Goal: Task Accomplishment & Management: Use online tool/utility

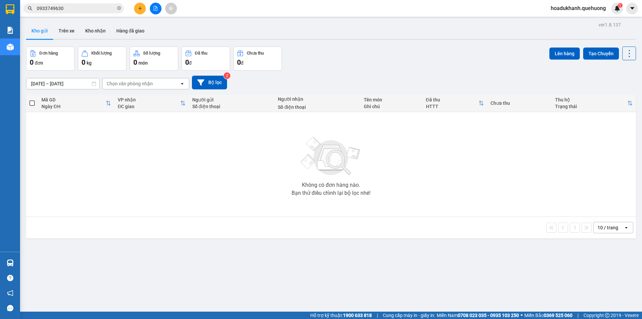
click at [569, 5] on span "hoadukhanh.quehuong" at bounding box center [579, 8] width 66 height 8
click at [150, 163] on div "Không có đơn hàng nào. Bạn thử điều chỉnh lại bộ lọc nhé!" at bounding box center [331, 164] width 604 height 100
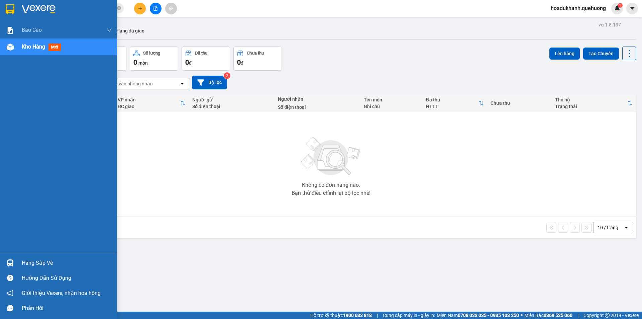
click at [15, 47] on div at bounding box center [10, 47] width 12 height 12
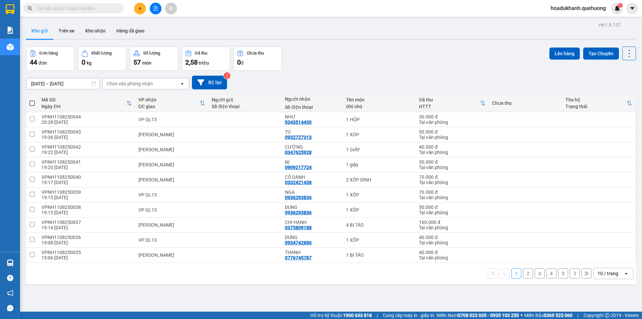
click at [368, 56] on div "Đơn hàng 44 đơn Khối lượng 0 kg Số lượng 57 món Đã thu 2,58 triệu Chưa thu 0 đ …" at bounding box center [331, 59] width 610 height 24
click at [611, 275] on div "10 / trang" at bounding box center [608, 273] width 21 height 7
click at [601, 260] on span "100 / trang" at bounding box center [606, 258] width 24 height 7
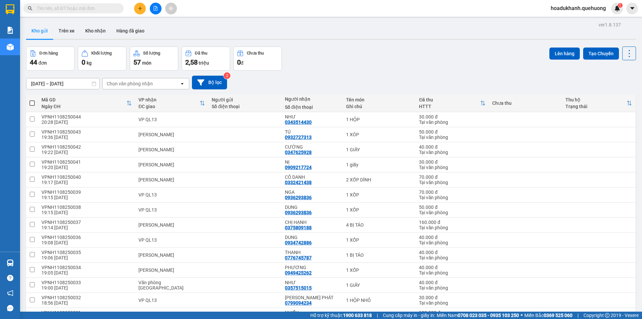
click at [34, 102] on span at bounding box center [31, 102] width 5 height 5
click at [32, 100] on input "checkbox" at bounding box center [32, 100] width 0 height 0
checkbox input "true"
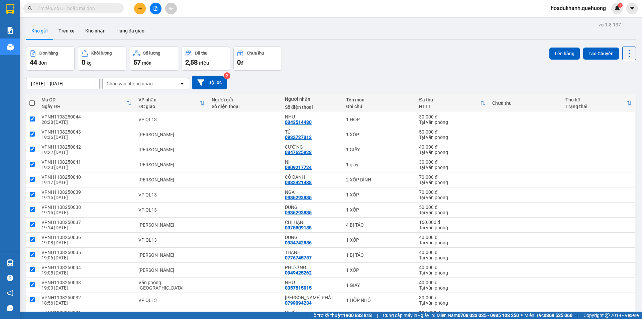
checkbox input "true"
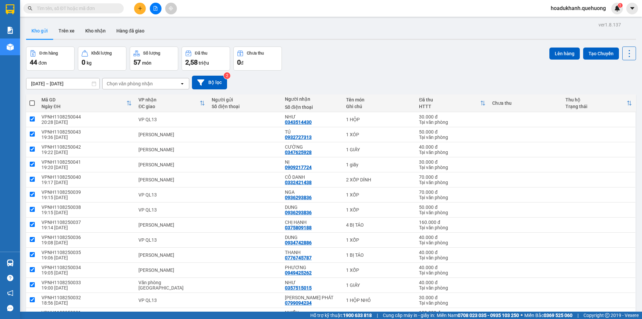
checkbox input "true"
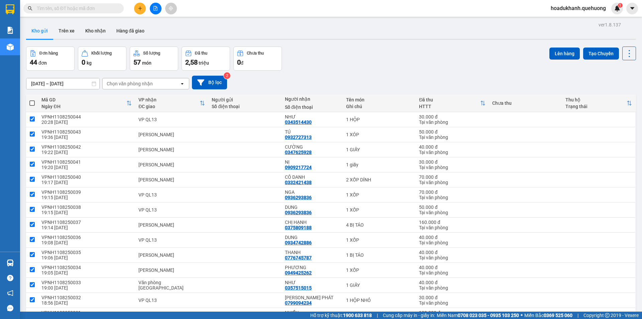
checkbox input "true"
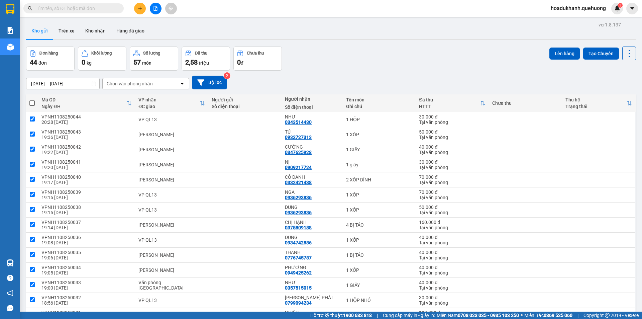
checkbox input "true"
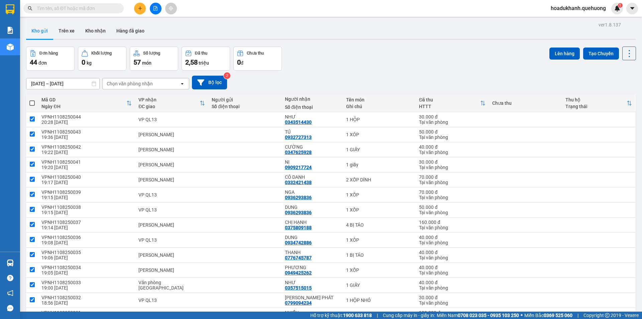
checkbox input "true"
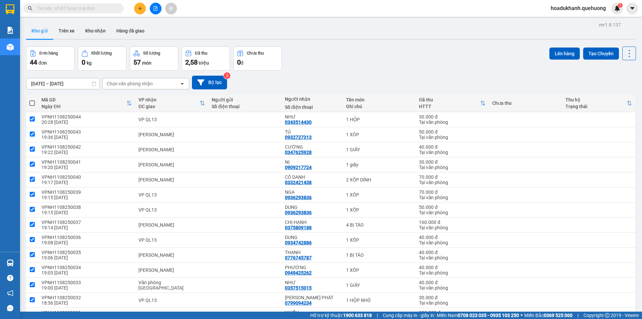
checkbox input "true"
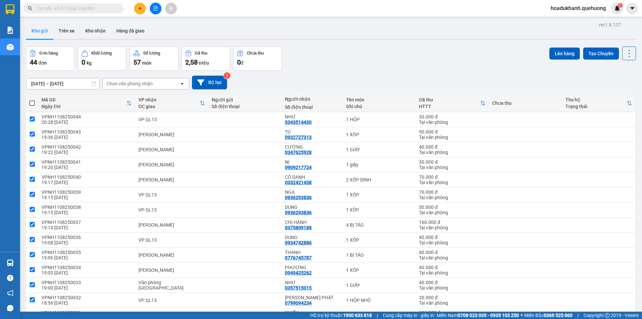
checkbox input "true"
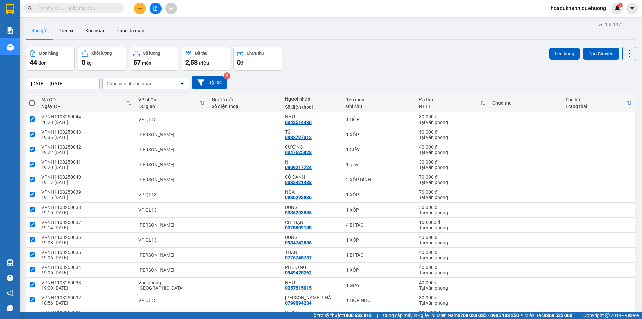
checkbox input "true"
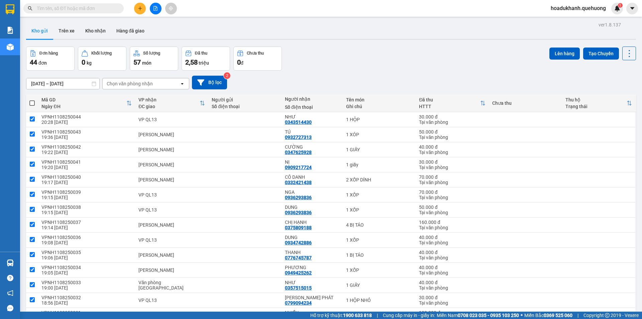
checkbox input "true"
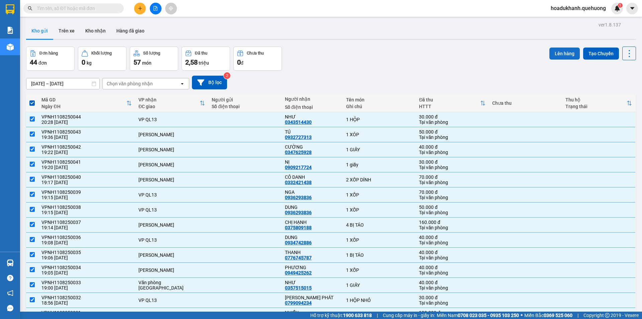
click at [550, 55] on button "Lên hàng" at bounding box center [565, 54] width 30 height 12
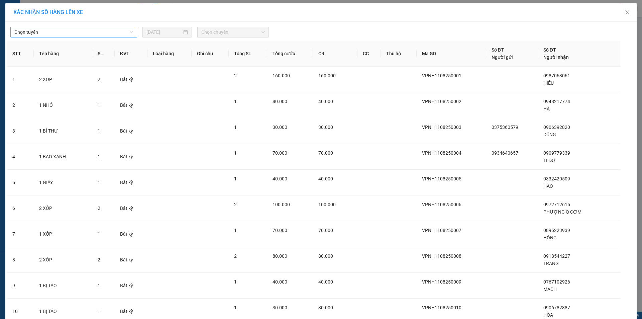
click at [74, 32] on span "Chọn tuyến" at bounding box center [73, 32] width 119 height 10
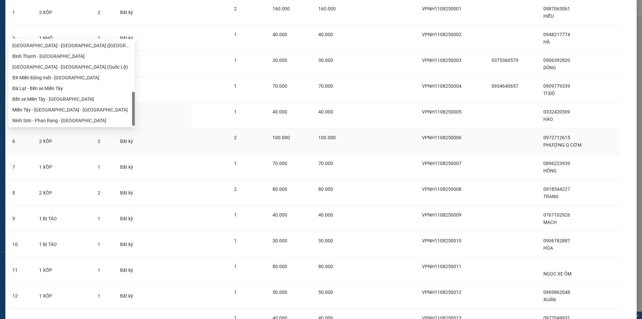
scroll to position [182, 0]
drag, startPoint x: 134, startPoint y: 65, endPoint x: 142, endPoint y: 163, distance: 98.1
click at [142, 163] on body "Kết quả tìm kiếm ( 0 ) Bộ lọc No Data hoadukhanh.quehuong 1 Báo cáo Báo cáo dòn…" at bounding box center [321, 159] width 642 height 319
click at [50, 118] on div "Ninh Sơn - Phan Rang - [GEOGRAPHIC_DATA]" at bounding box center [71, 120] width 118 height 7
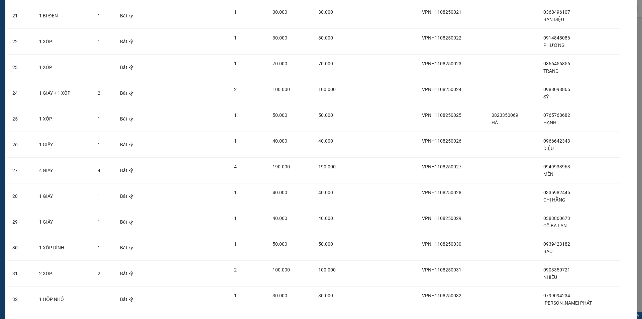
scroll to position [0, 0]
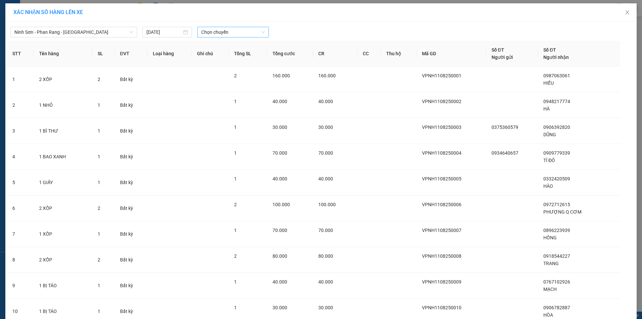
click at [204, 36] on span "Chọn chuyến" at bounding box center [233, 32] width 64 height 10
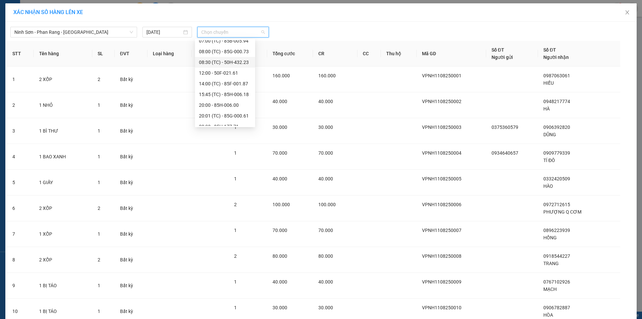
scroll to position [33, 0]
click at [221, 88] on div "20:00 - 85H-006.00" at bounding box center [225, 86] width 52 height 7
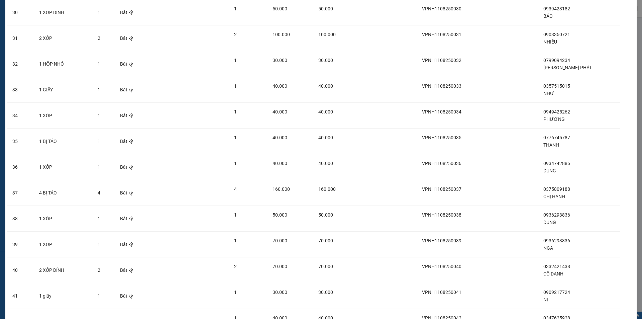
scroll to position [934, 0]
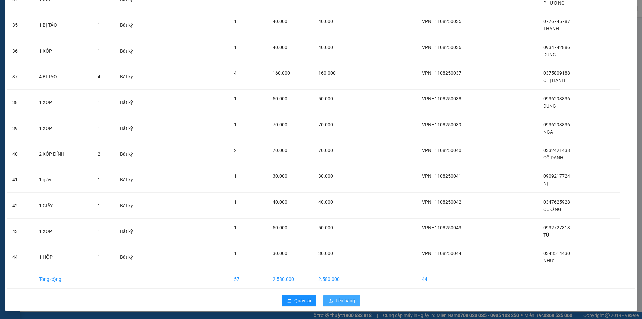
click at [350, 303] on span "Lên hàng" at bounding box center [345, 300] width 19 height 7
